Goal: Navigation & Orientation: Find specific page/section

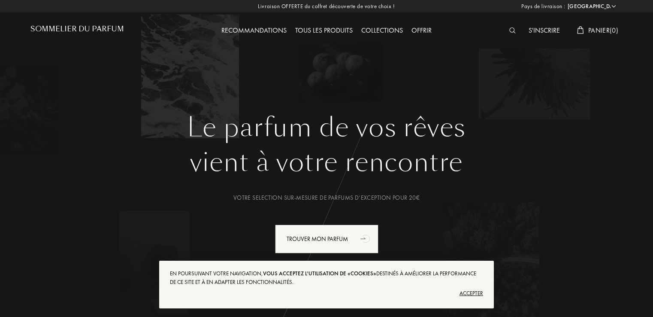
select select "FR"
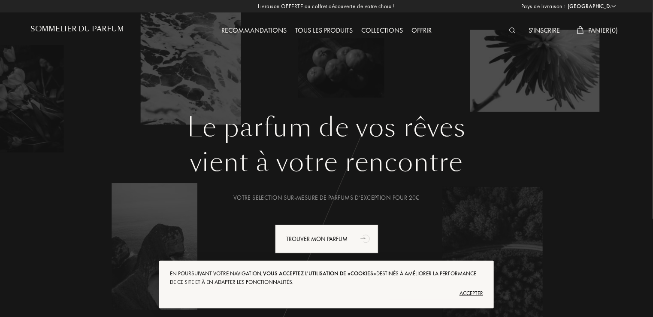
click at [336, 29] on div "Tous les produits" at bounding box center [324, 30] width 66 height 11
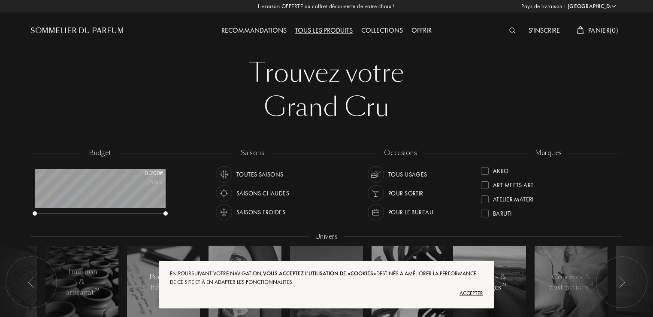
select select "FR"
click at [474, 297] on div "Accepter" at bounding box center [326, 293] width 313 height 14
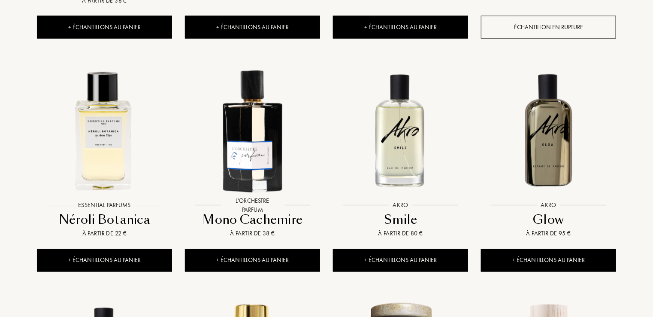
scroll to position [618, 0]
